Goal: Task Accomplishment & Management: Use online tool/utility

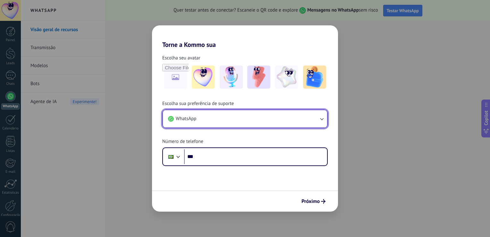
click at [321, 116] on icon "button" at bounding box center [322, 119] width 6 height 6
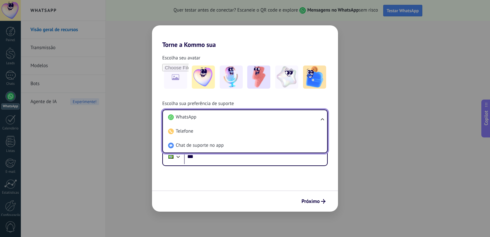
drag, startPoint x: 198, startPoint y: 116, endPoint x: 198, endPoint y: 121, distance: 4.5
click at [199, 120] on li "WhatsApp" at bounding box center [244, 117] width 157 height 14
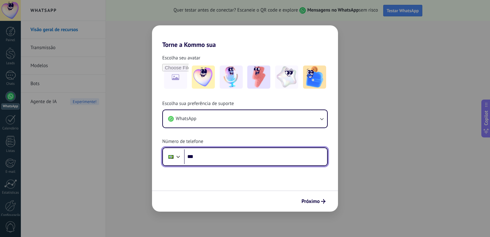
click at [203, 157] on input "***" at bounding box center [255, 156] width 143 height 15
type input "**********"
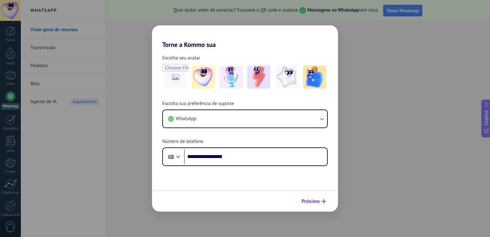
click at [320, 201] on span "Próximo" at bounding box center [314, 201] width 24 height 4
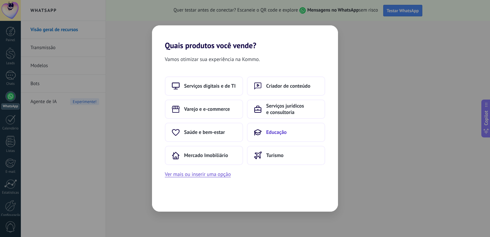
click at [278, 130] on span "Educação" at bounding box center [276, 132] width 21 height 6
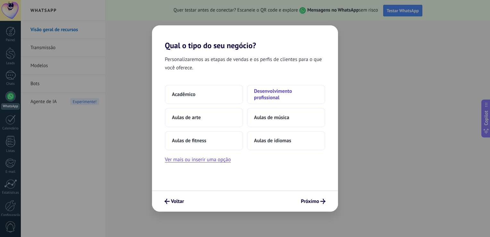
click at [275, 94] on span "Desenvolvimento profissional" at bounding box center [286, 94] width 64 height 13
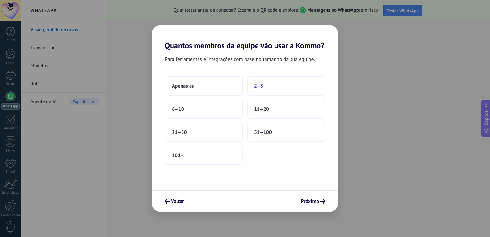
click at [260, 83] on span "2–5" at bounding box center [258, 86] width 9 height 6
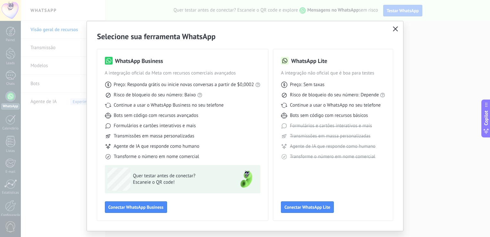
click at [394, 27] on icon "button" at bounding box center [395, 28] width 5 height 5
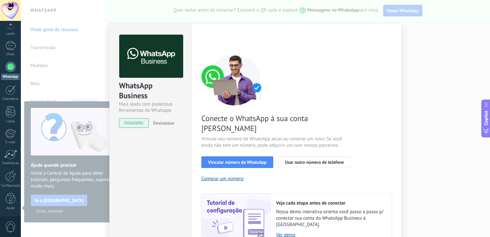
scroll to position [21, 0]
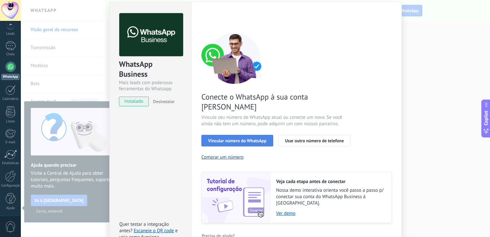
click at [228, 138] on span "Vincular número do WhatsApp" at bounding box center [237, 140] width 58 height 4
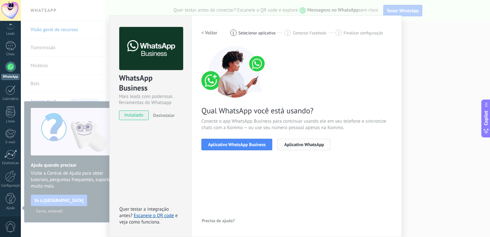
click at [296, 146] on span "Aplicativo WhatsApp" at bounding box center [304, 144] width 40 height 4
